Goal: Information Seeking & Learning: Understand process/instructions

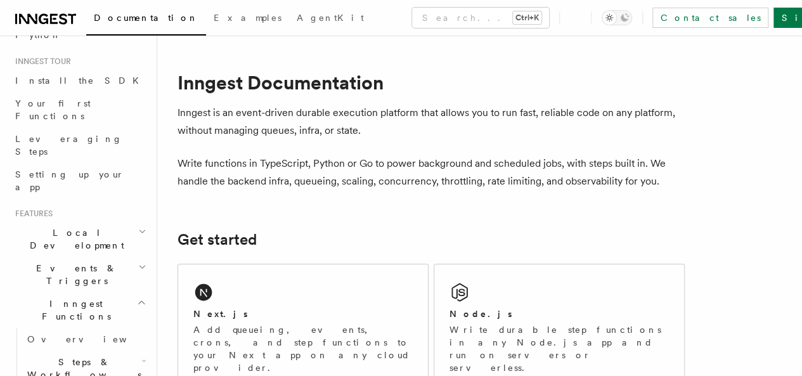
scroll to position [119, 0]
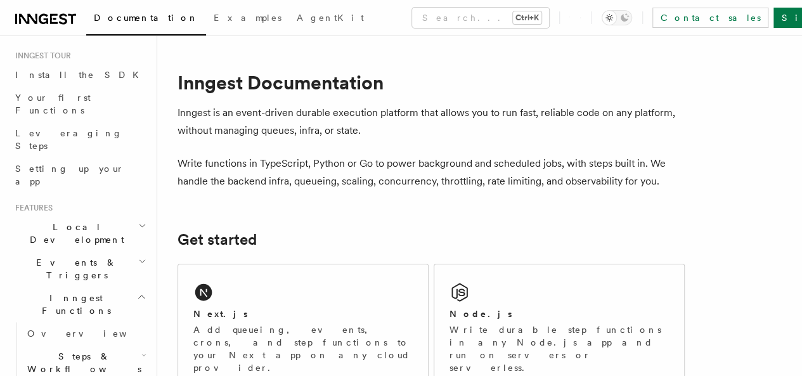
click at [141, 350] on icon "button" at bounding box center [143, 355] width 5 height 10
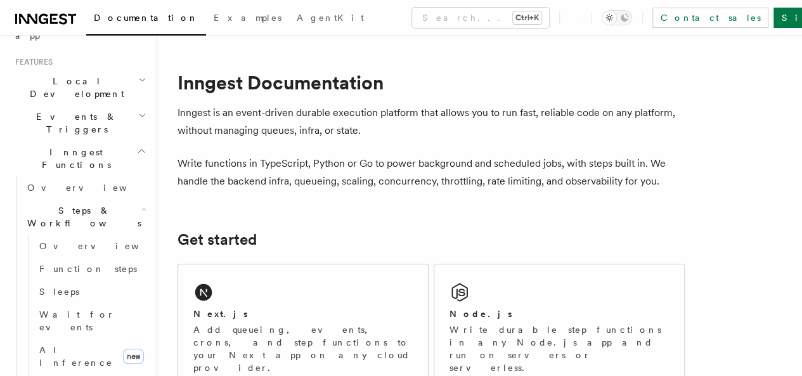
scroll to position [266, 0]
click at [82, 344] on span "AI Inference" at bounding box center [76, 355] width 74 height 23
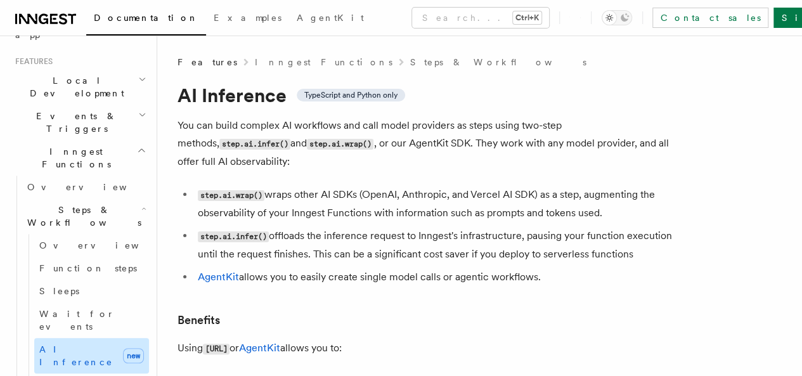
click at [125, 348] on span "new" at bounding box center [133, 355] width 21 height 15
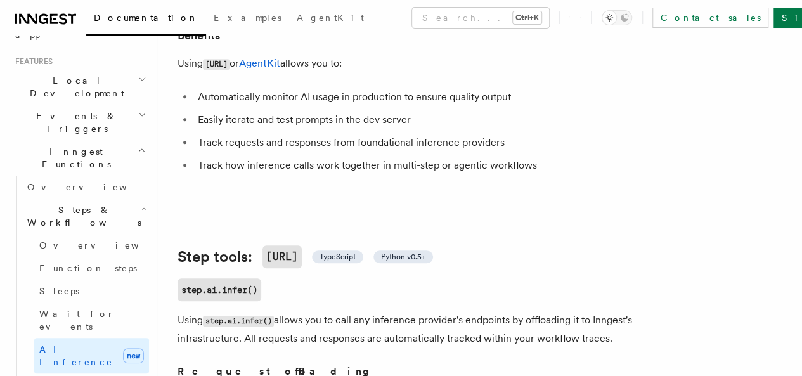
scroll to position [285, 0]
click at [353, 261] on span "TypeScript" at bounding box center [338, 256] width 36 height 10
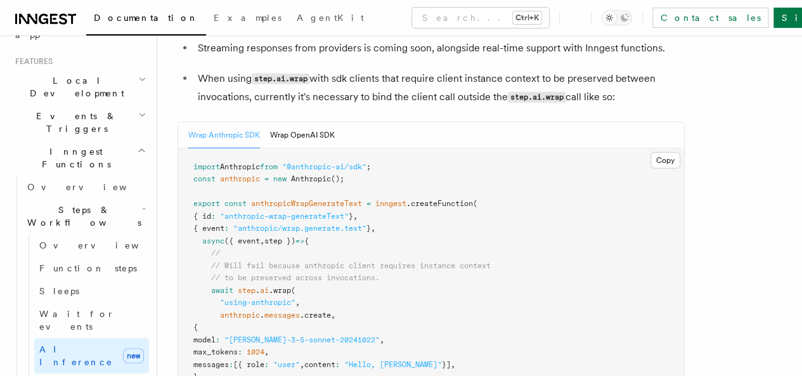
scroll to position [1919, 0]
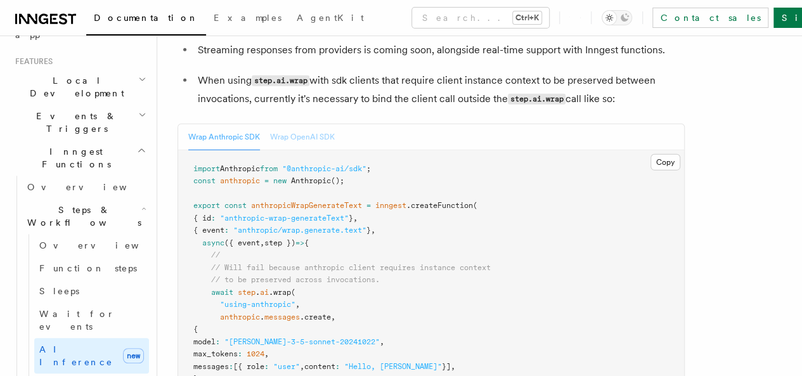
click at [303, 150] on button "Wrap OpenAI SDK" at bounding box center [302, 137] width 65 height 26
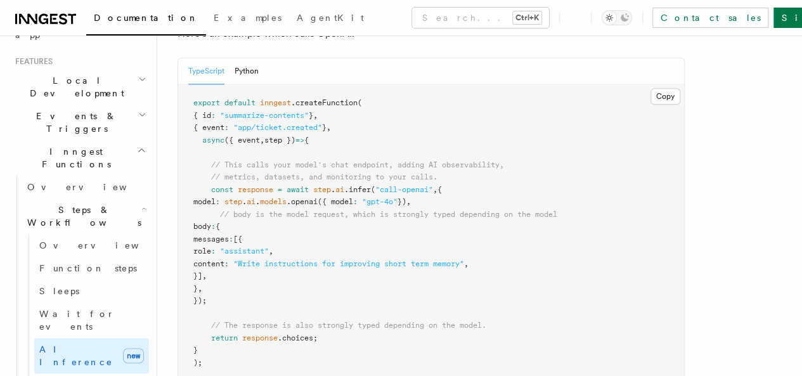
scroll to position [741, 0]
click at [0, 0] on span "step.ai.wrap() (TypeScript only)" at bounding box center [0, 0] width 0 height 0
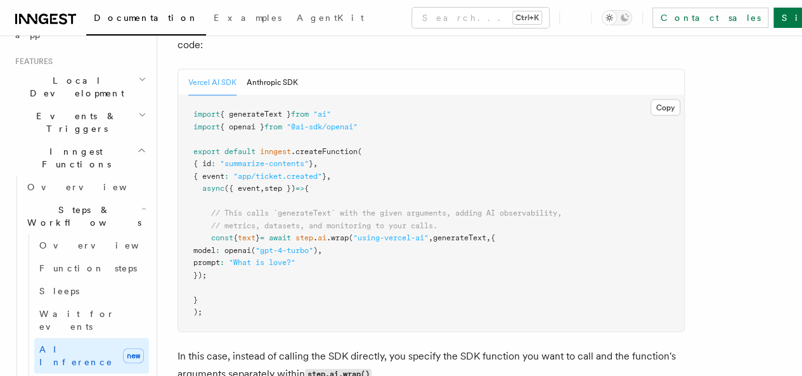
scroll to position [1323, 0]
click at [0, 0] on span "AgentKit: AI and agent orchestration" at bounding box center [0, 0] width 0 height 0
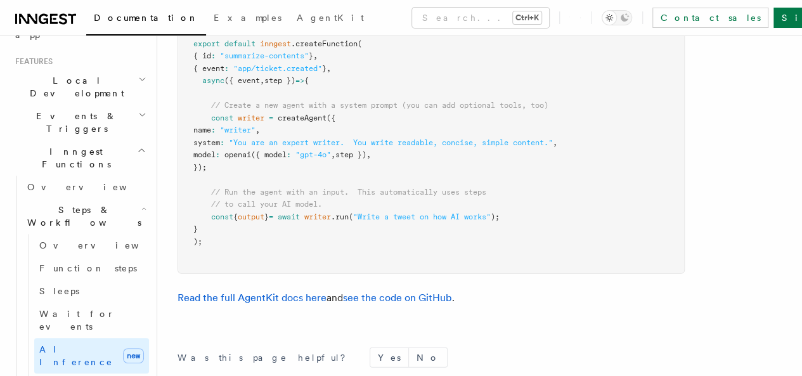
scroll to position [4065, 0]
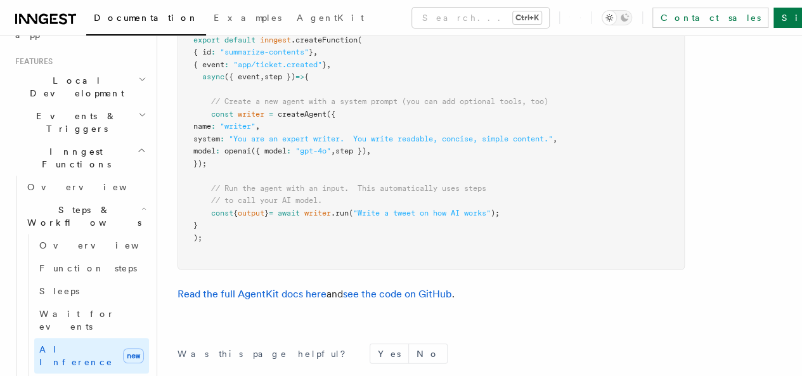
drag, startPoint x: 208, startPoint y: 171, endPoint x: 239, endPoint y: 220, distance: 58.4
click at [239, 220] on pre "import { Agent , agenticOpenai as openai , createAgent } from "@inngest/agent-k…" at bounding box center [431, 133] width 506 height 273
copy code "const writer = createAgent ({ name : "writer" , system : "You are an expert wri…"
